Goal: Task Accomplishment & Management: Use online tool/utility

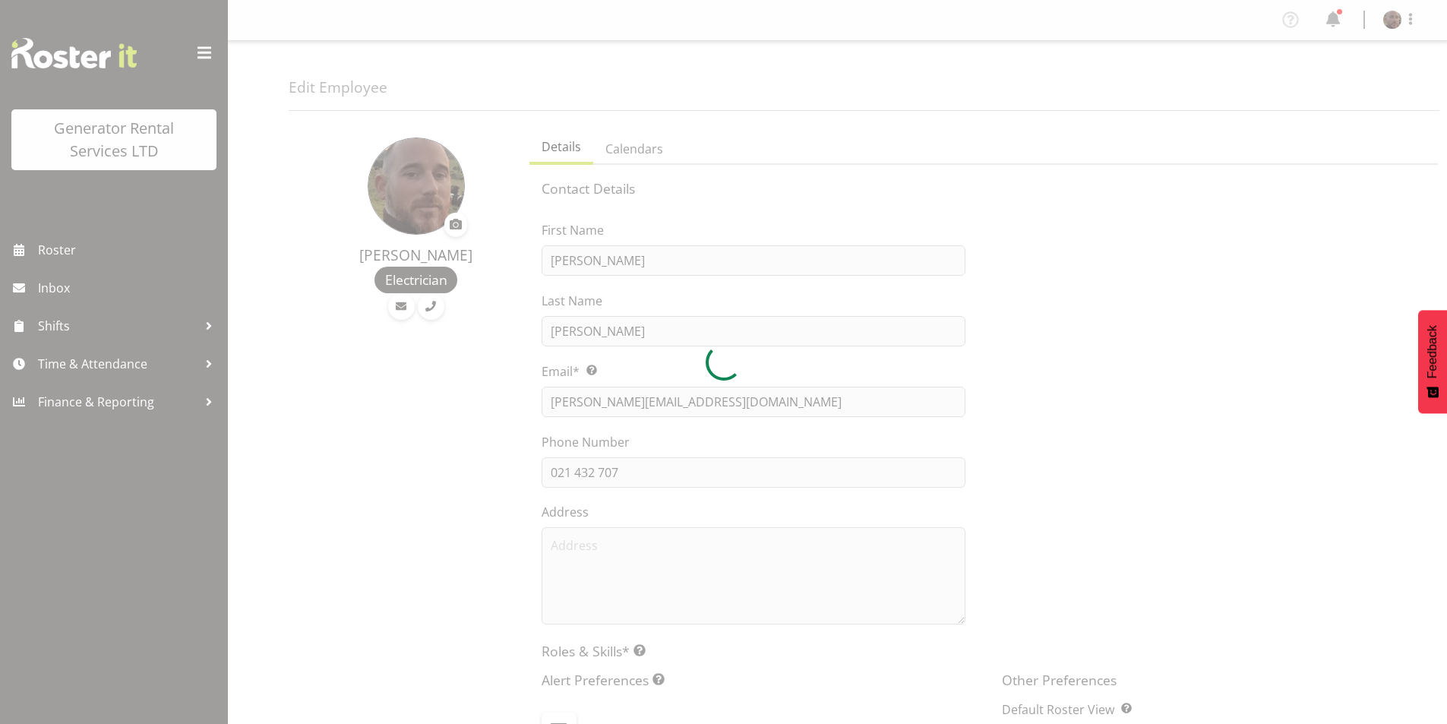
select select "shift"
select select "TimelineWeek"
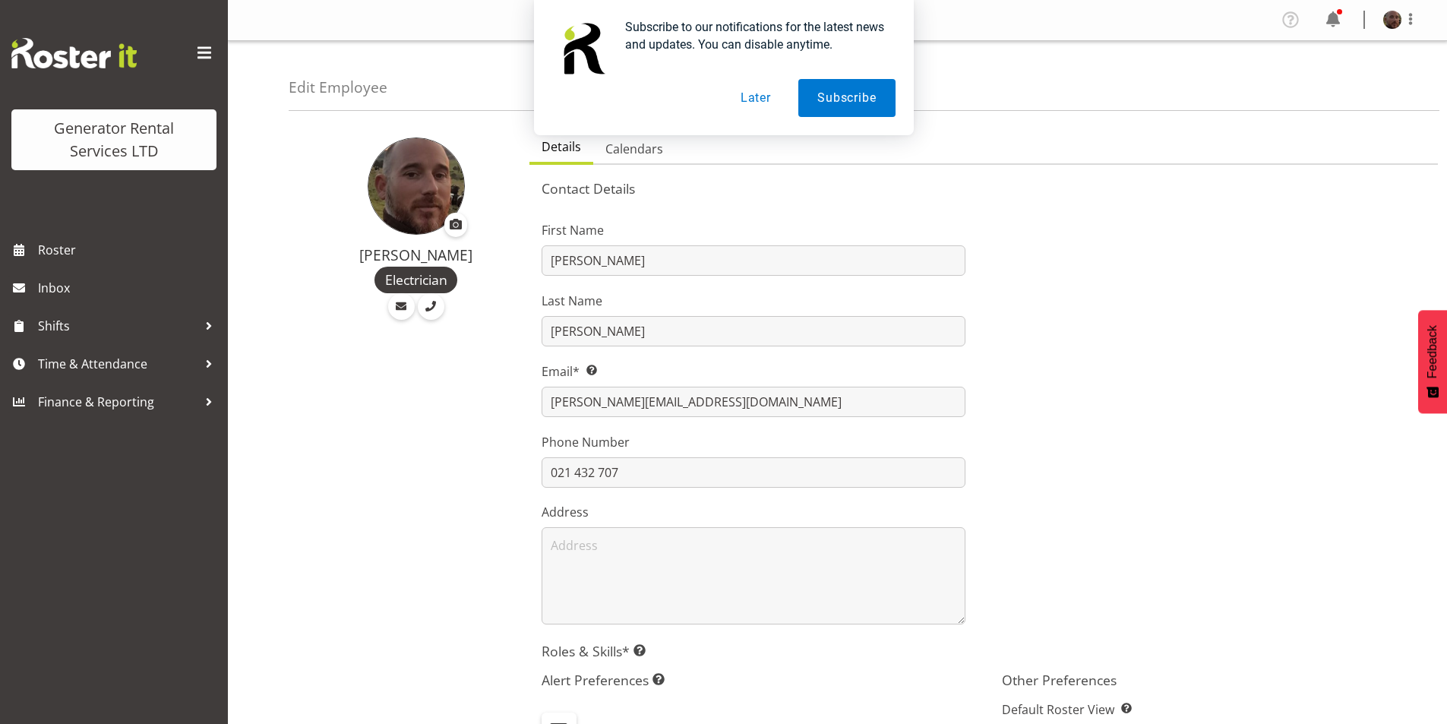
click at [754, 94] on button "Later" at bounding box center [756, 98] width 68 height 38
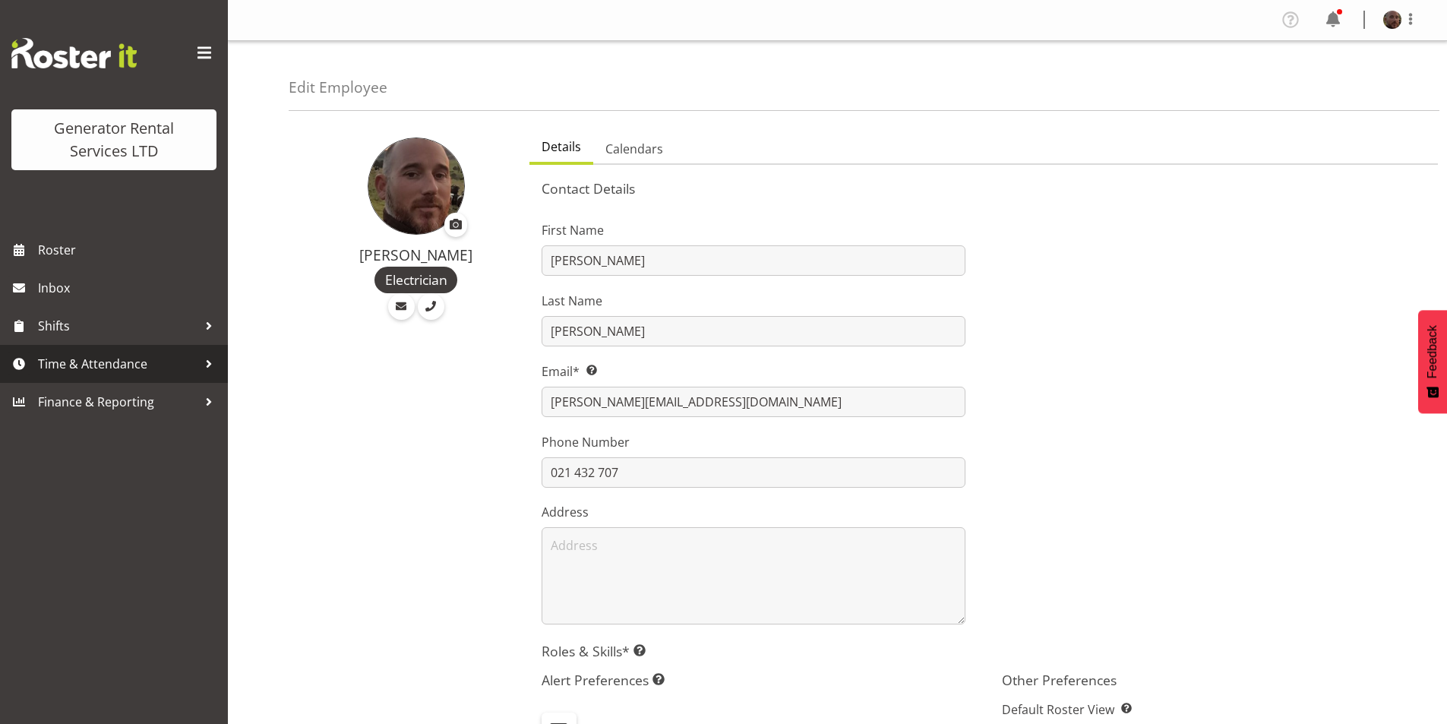
click at [115, 366] on span "Time & Attendance" at bounding box center [118, 364] width 160 height 23
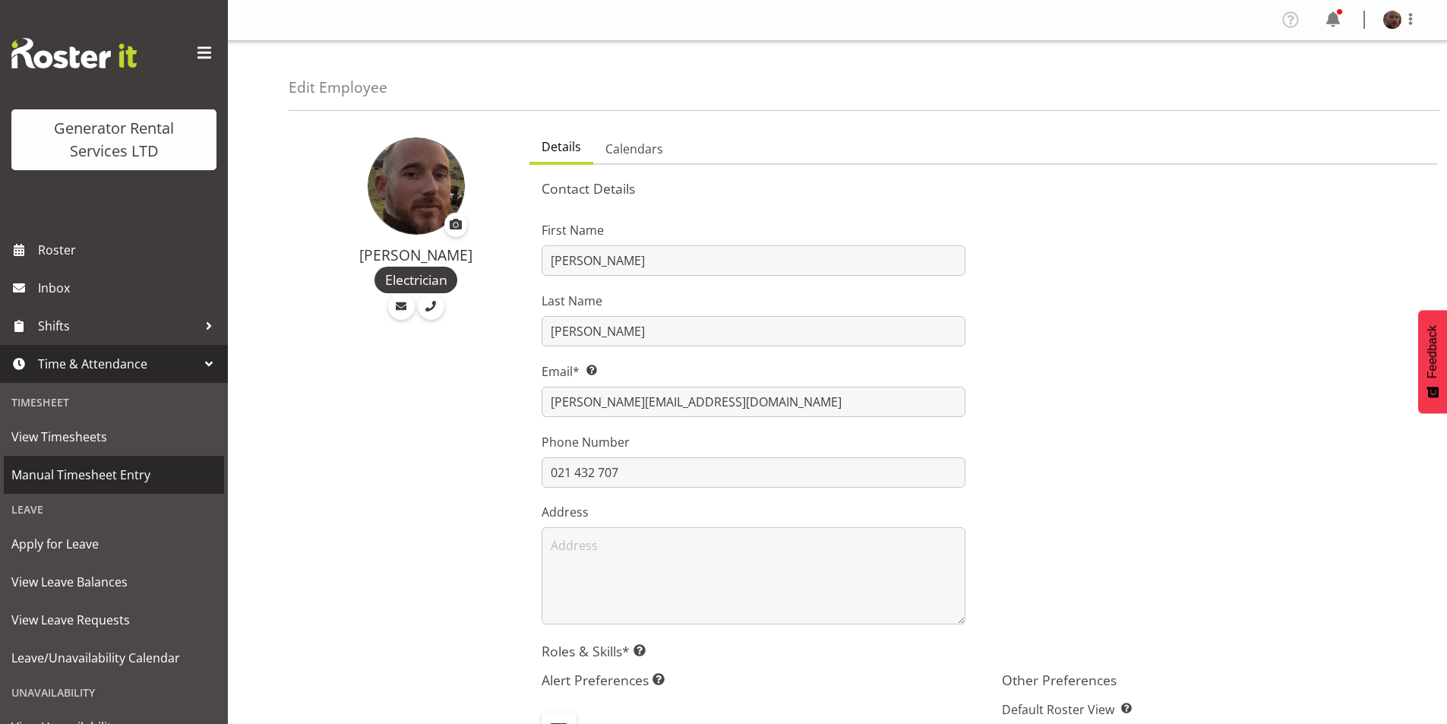
click at [85, 471] on span "Manual Timesheet Entry" at bounding box center [113, 474] width 205 height 23
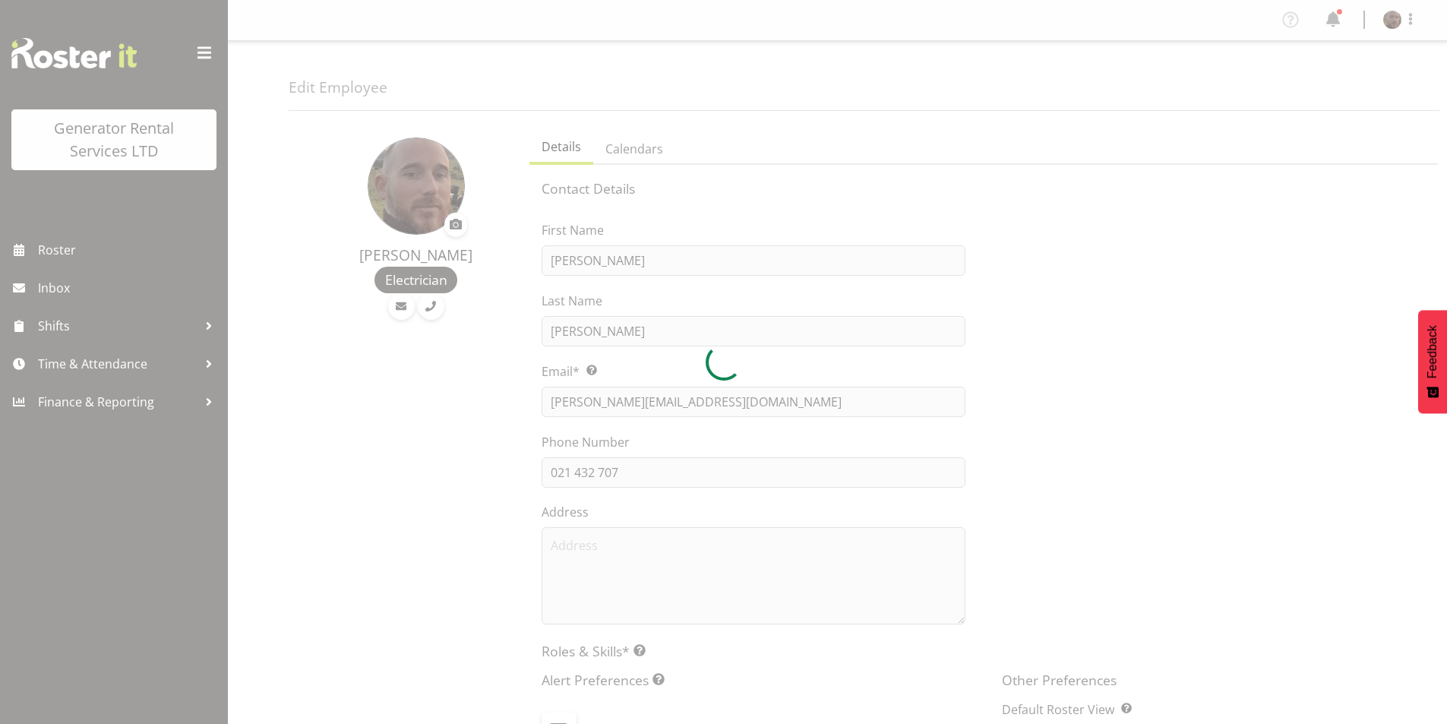
select select "shift"
select select "TimelineWeek"
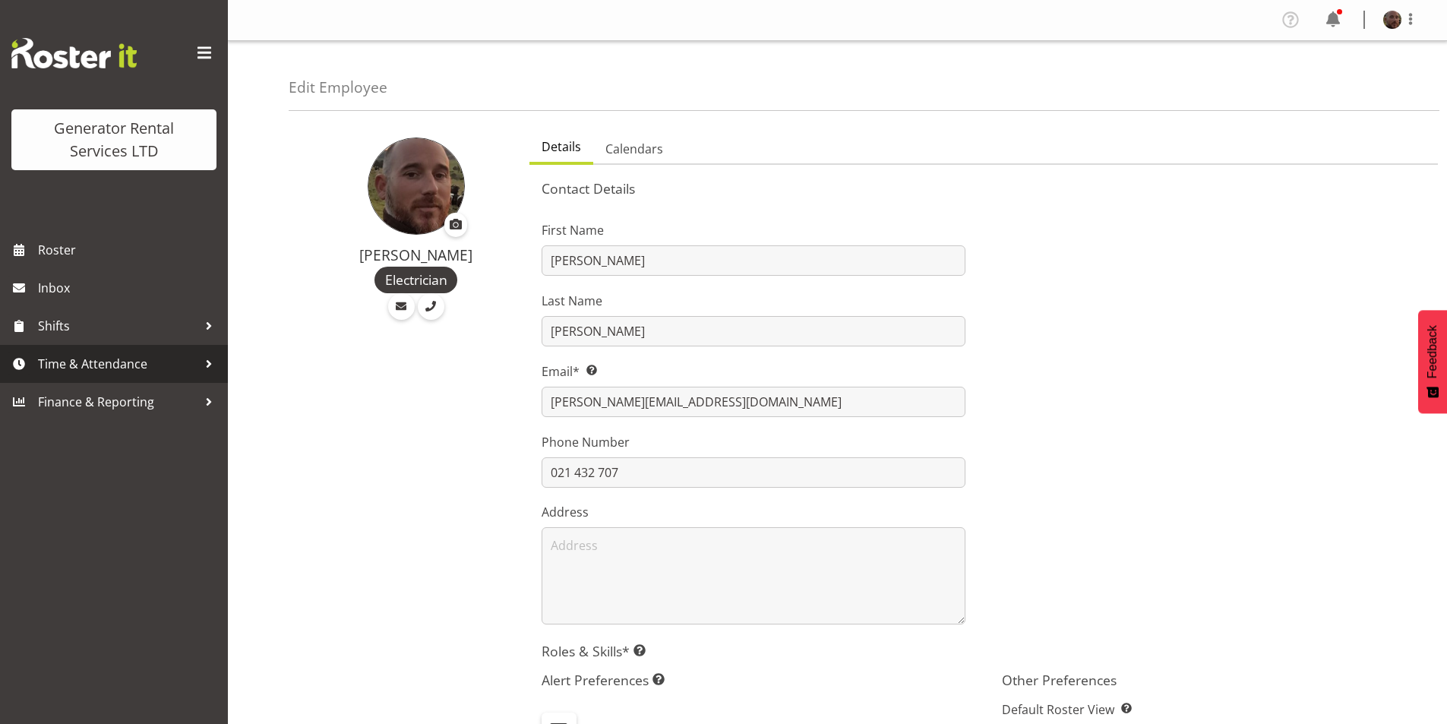
click at [90, 366] on span "Time & Attendance" at bounding box center [118, 364] width 160 height 23
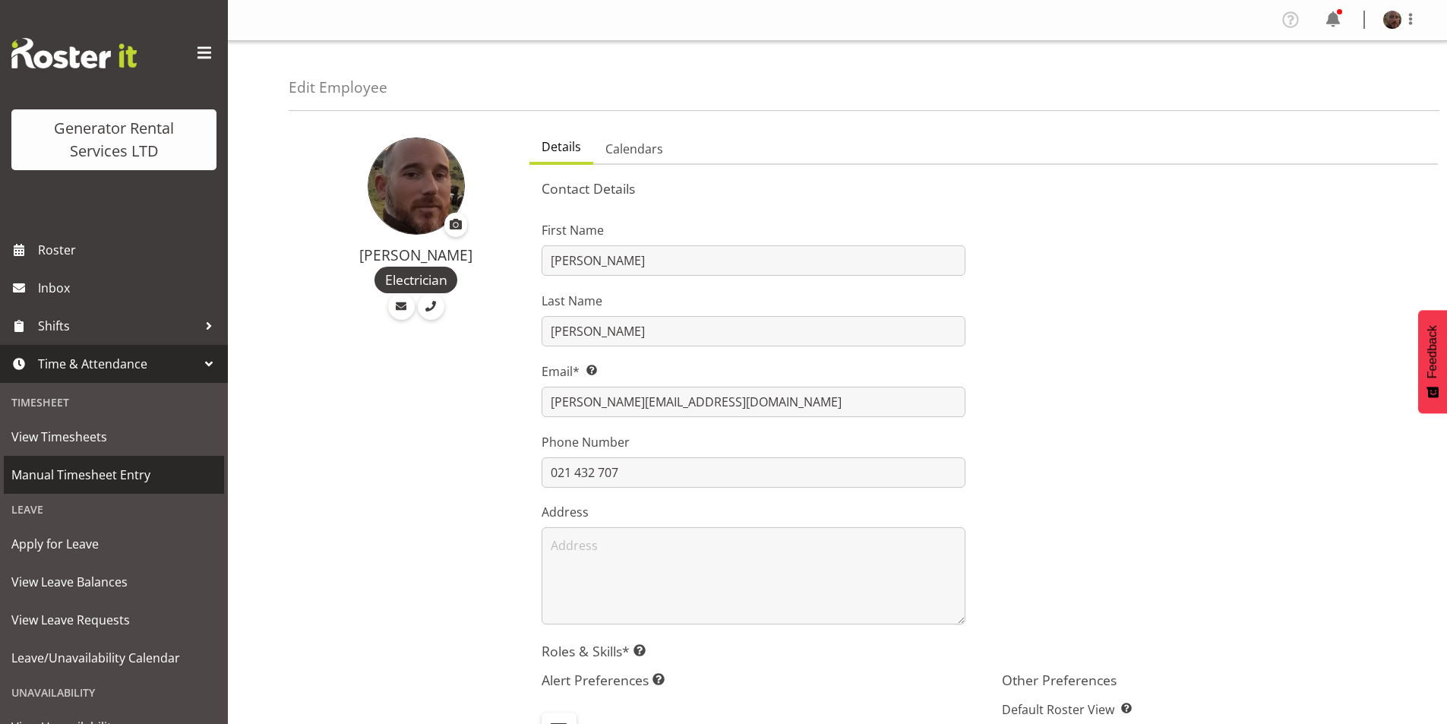
click at [85, 488] on link "Manual Timesheet Entry" at bounding box center [114, 475] width 220 height 38
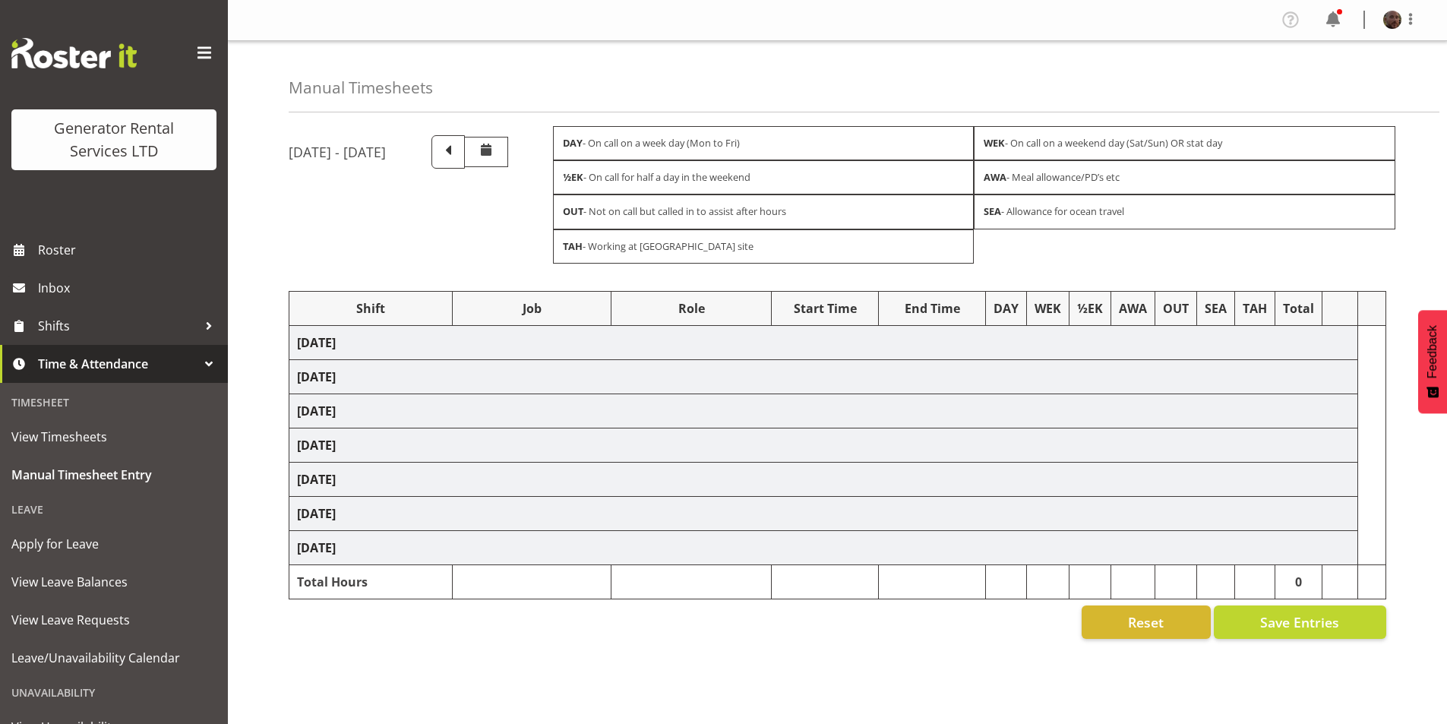
click at [535, 378] on td "[DATE]" at bounding box center [823, 376] width 1069 height 34
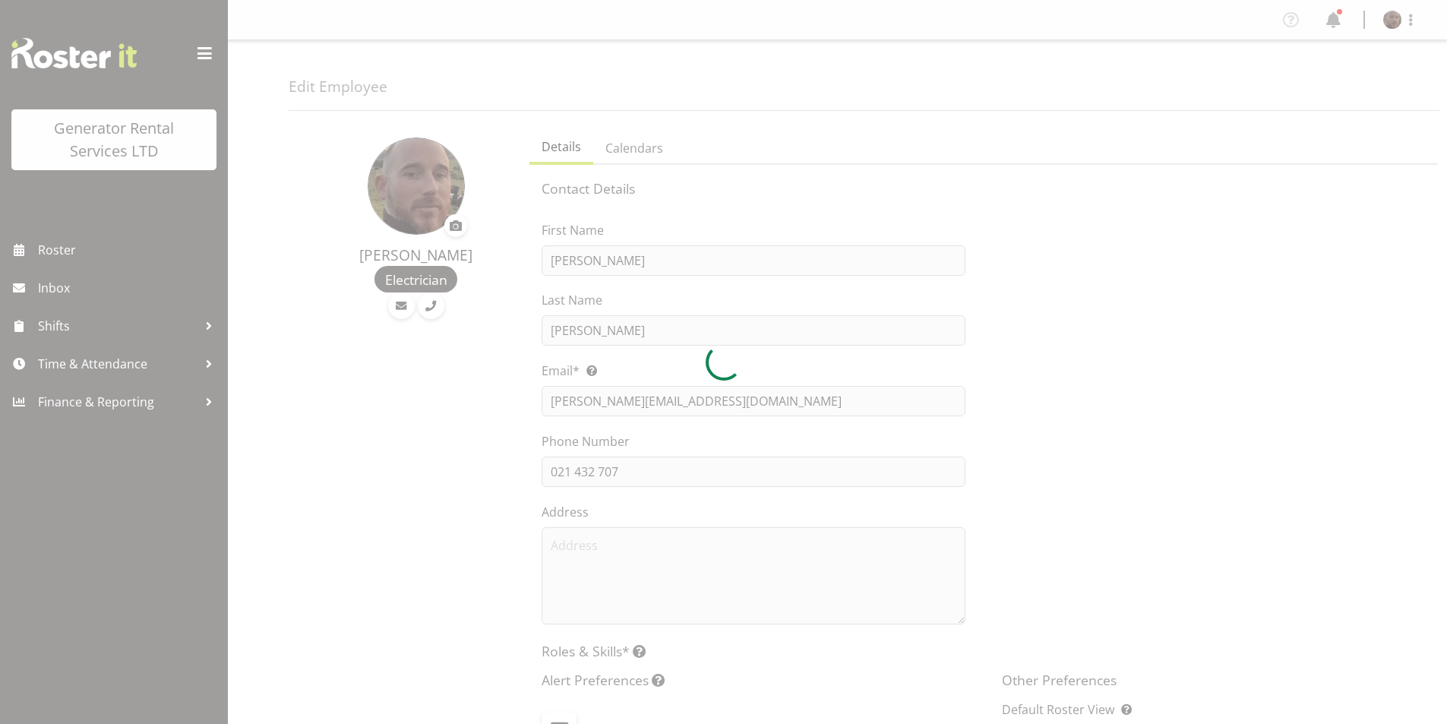
select select "shift"
select select "TimelineWeek"
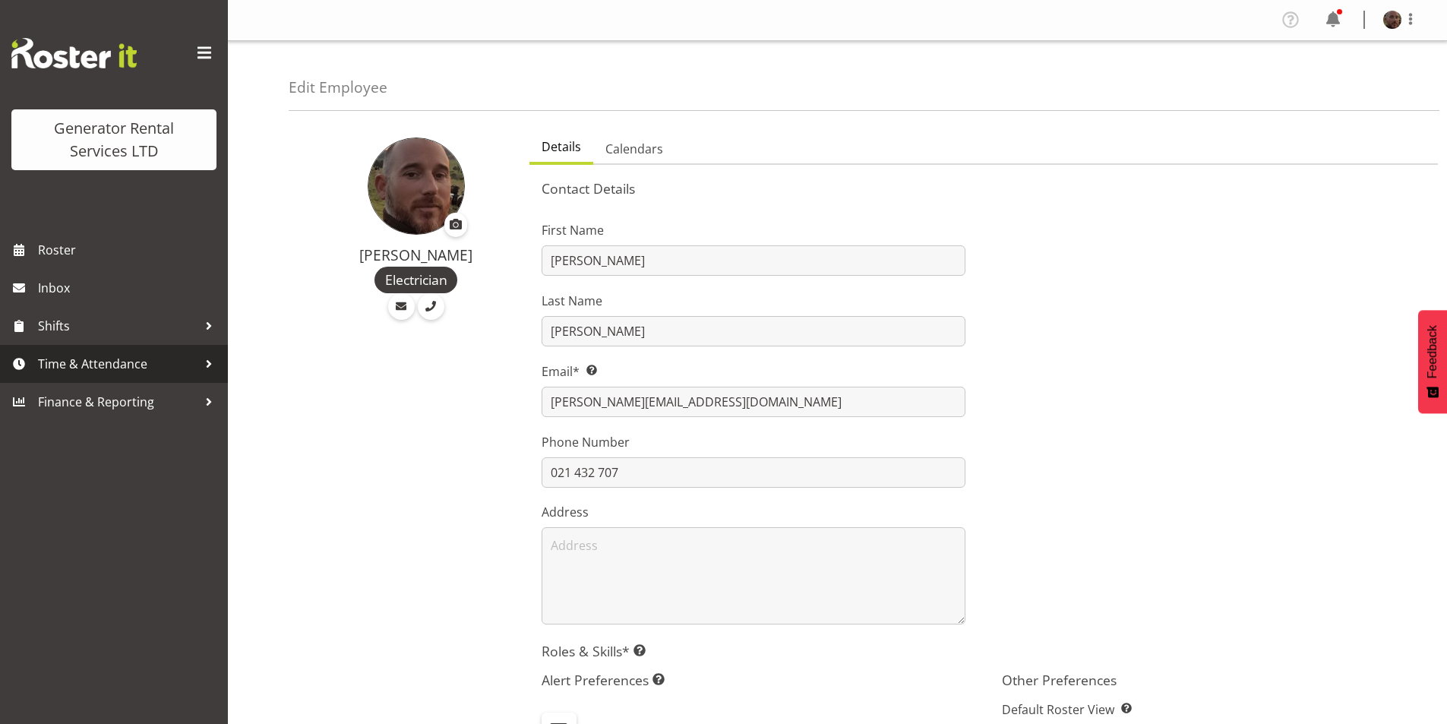
click at [86, 365] on span "Time & Attendance" at bounding box center [118, 364] width 160 height 23
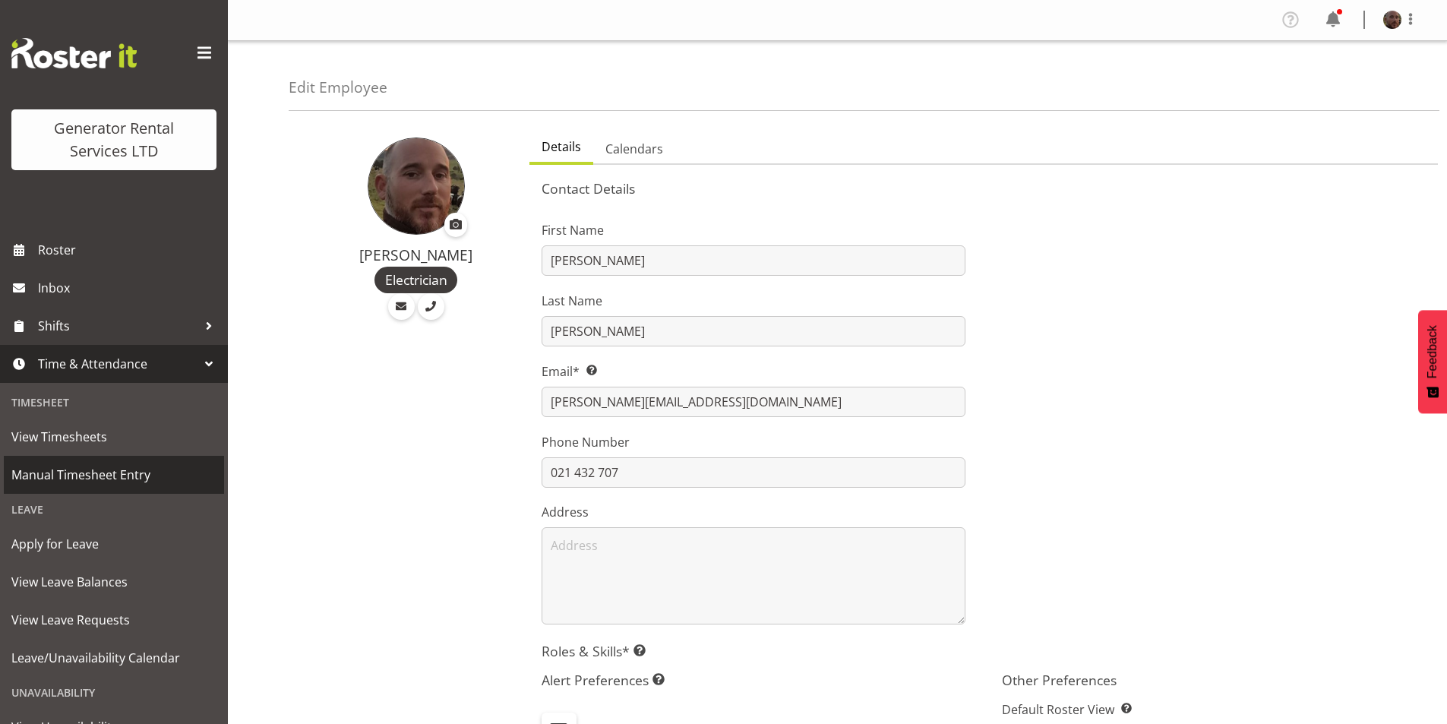
click at [112, 467] on span "Manual Timesheet Entry" at bounding box center [113, 474] width 205 height 23
